Goal: Find specific page/section: Find specific page/section

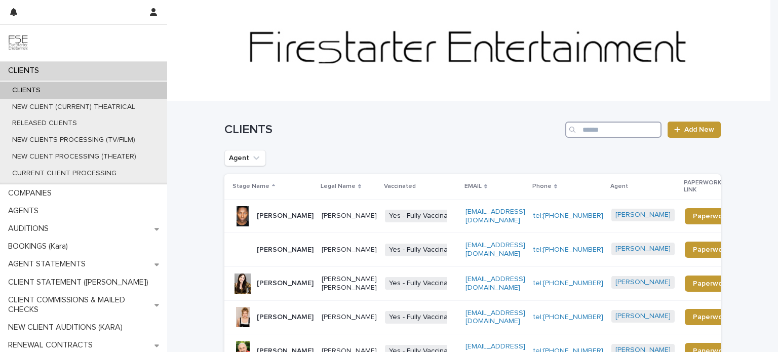
click at [591, 130] on input "Search" at bounding box center [613, 129] width 96 height 16
type input "****"
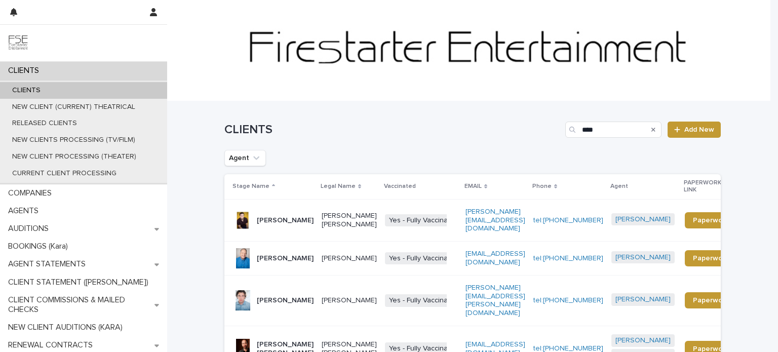
click at [294, 340] on p "[PERSON_NAME] [PERSON_NAME]" at bounding box center [285, 348] width 57 height 17
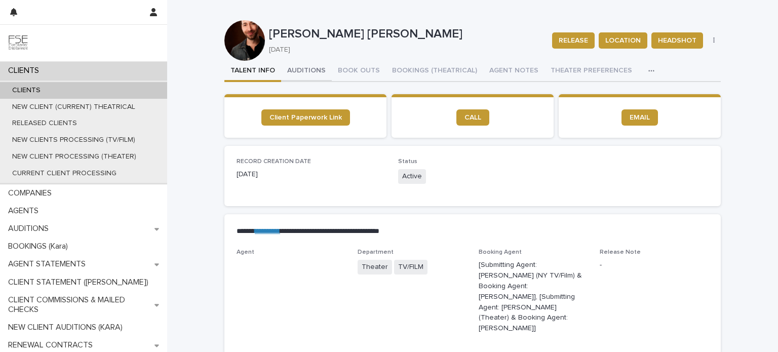
click at [314, 70] on button "AUDITIONS" at bounding box center [306, 71] width 51 height 21
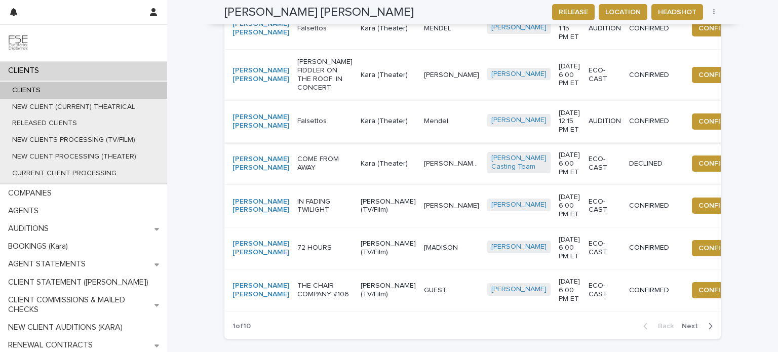
scroll to position [622, 0]
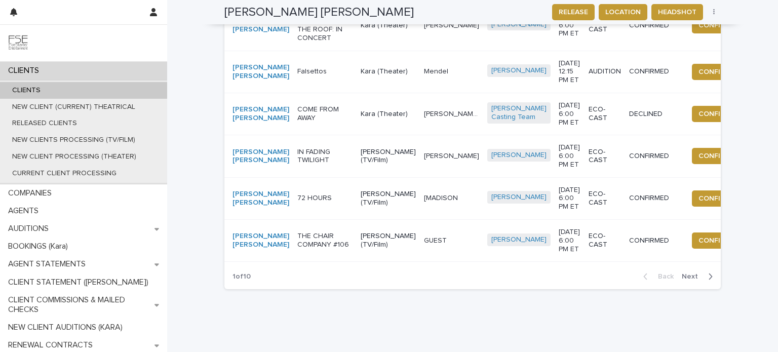
click at [686, 280] on span "Next" at bounding box center [692, 276] width 22 height 7
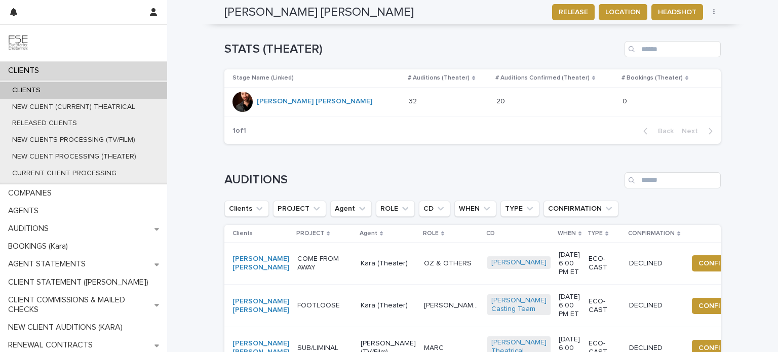
scroll to position [0, 0]
